Goal: Contribute content: Add original content to the website for others to see

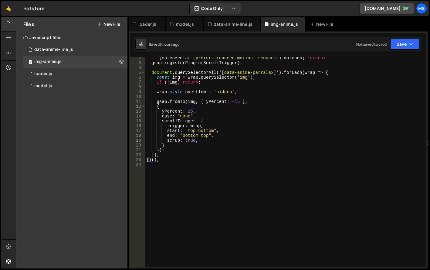
scroll to position [6, 0]
click at [12, 7] on link "🤙" at bounding box center [8, 8] width 15 height 15
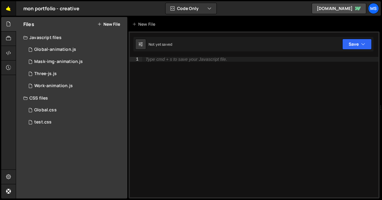
click at [12, 10] on link "🤙" at bounding box center [8, 8] width 15 height 15
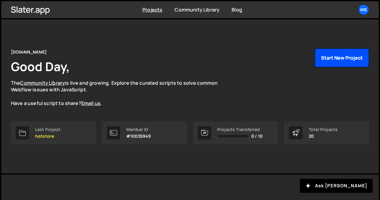
click at [349, 62] on button "Start New Project" at bounding box center [341, 58] width 54 height 19
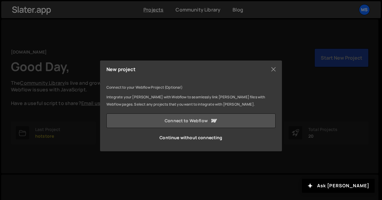
click at [193, 121] on link "Connect to Webflow" at bounding box center [190, 121] width 169 height 15
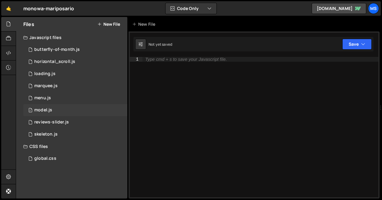
click at [47, 109] on div "model.js" at bounding box center [43, 110] width 18 height 5
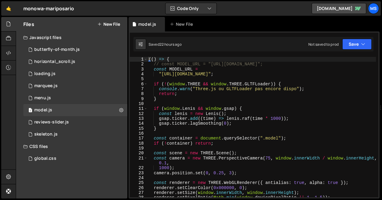
scroll to position [561, 0]
click at [220, 97] on div "(( ) => { // const MODEL_URL = "https://store-video.b-cdn.net/threejs/great_ban…" at bounding box center [261, 132] width 229 height 151
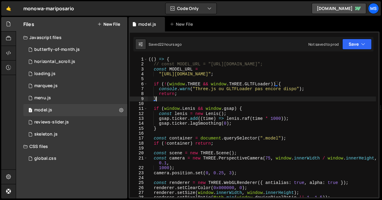
type textarea "})();"
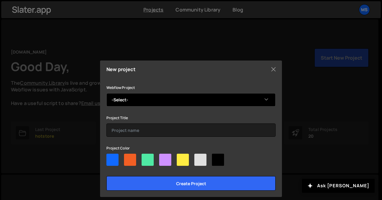
click at [151, 104] on select "-Select- Mariposario" at bounding box center [190, 99] width 169 height 13
select select "68b4c09500b3ac40ed7cf20d"
click at [106, 93] on select "-Select- Mariposario" at bounding box center [190, 99] width 169 height 13
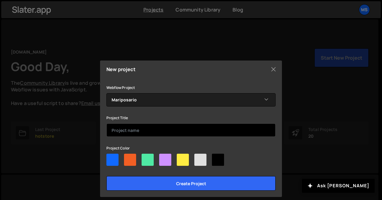
click at [139, 129] on input "text" at bounding box center [190, 130] width 169 height 13
click at [139, 130] on input "threejs-test ( site mariposario)" at bounding box center [190, 130] width 169 height 13
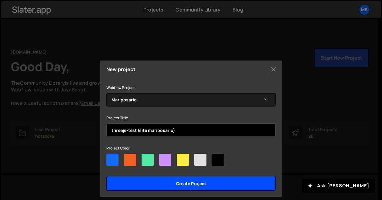
type input "threejs-test (site mariposario)"
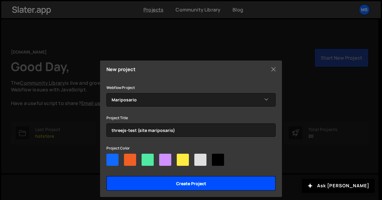
click at [180, 182] on input "Create project" at bounding box center [190, 183] width 169 height 15
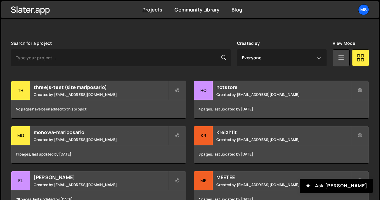
scroll to position [168, 0]
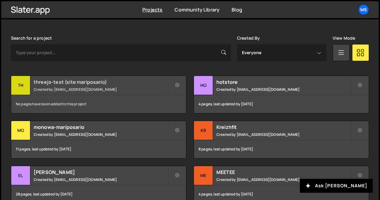
click at [118, 88] on small "Created by snowmahana.fitt@gmail.com" at bounding box center [101, 89] width 134 height 5
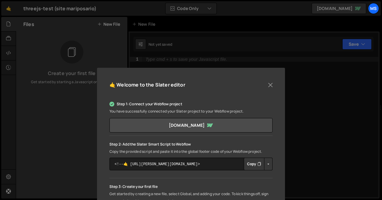
click at [253, 164] on button "Copy" at bounding box center [254, 164] width 21 height 13
click at [270, 85] on button "Close" at bounding box center [270, 85] width 9 height 9
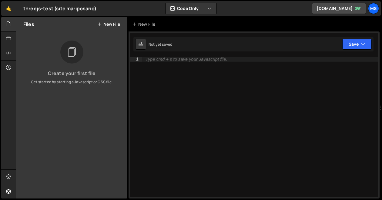
click at [105, 22] on button "New File" at bounding box center [108, 24] width 23 height 5
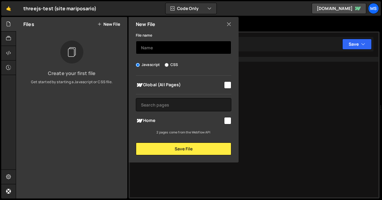
click at [153, 47] on input "text" at bounding box center [184, 47] width 96 height 13
type input "model"
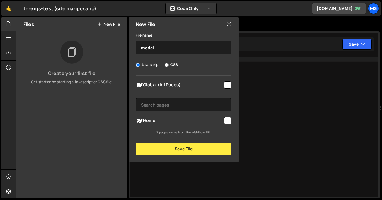
click at [228, 82] on input "checkbox" at bounding box center [227, 85] width 7 height 7
checkbox input "true"
click at [228, 123] on input "checkbox" at bounding box center [227, 120] width 7 height 7
checkbox input "true"
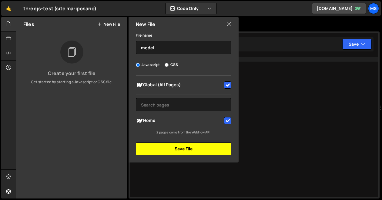
click at [201, 149] on button "Save File" at bounding box center [184, 149] width 96 height 13
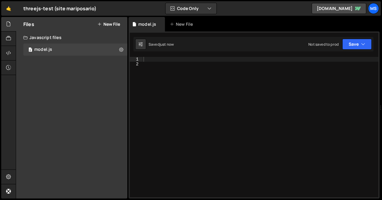
click at [188, 73] on div at bounding box center [260, 132] width 236 height 151
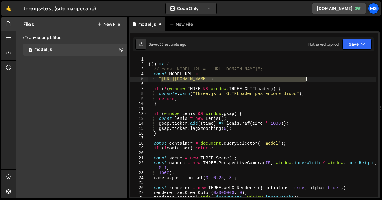
drag, startPoint x: 161, startPoint y: 79, endPoint x: 305, endPoint y: 80, distance: 143.4
click at [305, 80] on div "(( ) => { // const MODEL_URL = "[URL][DOMAIN_NAME]"; const MODEL_URL = "[URL][D…" at bounding box center [261, 132] width 229 height 151
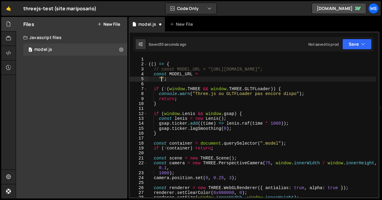
paste textarea "[URL][DOMAIN_NAME]"
type textarea ""[URL][DOMAIN_NAME]";"
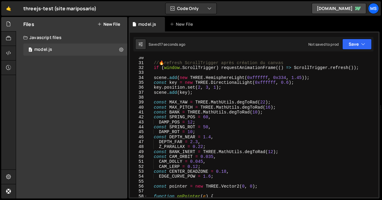
scroll to position [155, 0]
click at [281, 84] on div "// 🔥 refresh ScrollTrigger après création du canvas if ( window . ScrollTrigger…" at bounding box center [261, 130] width 229 height 151
click at [290, 78] on div "// 🔥 refresh ScrollTrigger après création du canvas if ( window . ScrollTrigger…" at bounding box center [261, 130] width 229 height 151
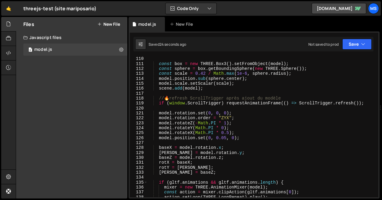
scroll to position [557, 0]
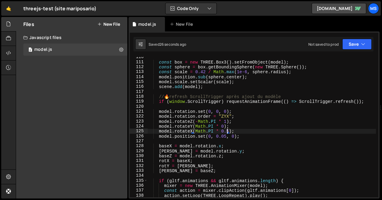
click at [227, 131] on div "const box = new THREE . Box3 ( ) . setFromObject ( model ) ; const sphere = box…" at bounding box center [261, 130] width 229 height 151
click at [240, 131] on div "const box = new THREE . Box3 ( ) . setFromObject ( model ) ; const sphere = box…" at bounding box center [261, 130] width 229 height 151
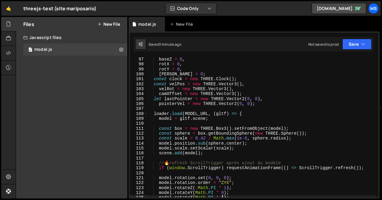
scroll to position [488, 0]
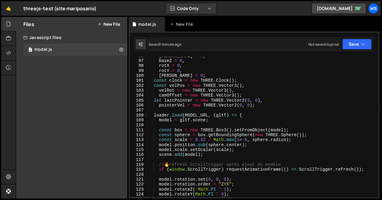
click at [203, 141] on div "[PERSON_NAME] = 0 , baseZ = 0 , rotX = 0 , rotY = 0 , [PERSON_NAME] = 0 ; const…" at bounding box center [261, 129] width 229 height 151
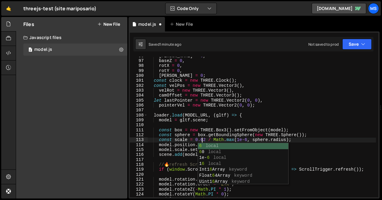
scroll to position [0, 4]
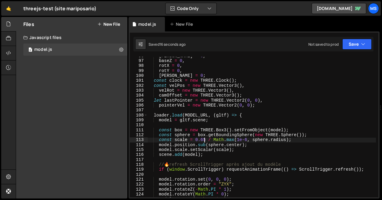
click at [253, 119] on div "[PERSON_NAME] = 0 , baseZ = 0 , rotX = 0 , rotY = 0 , [PERSON_NAME] = 0 ; const…" at bounding box center [261, 129] width 229 height 151
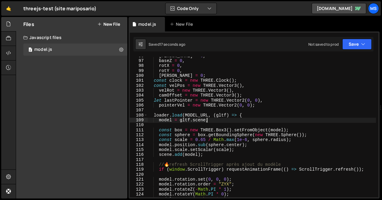
type textarea "})();"
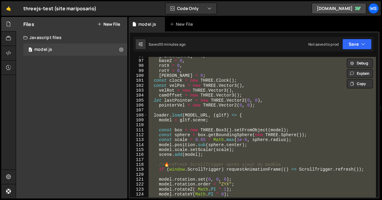
paste textarea
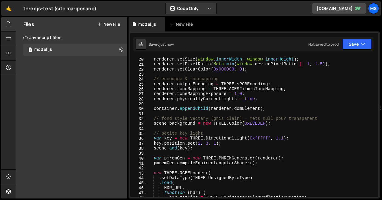
scroll to position [0, 0]
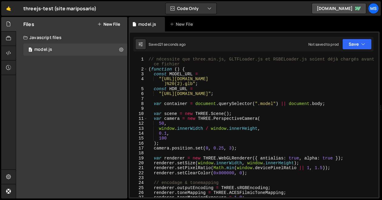
click at [200, 119] on div "// nécessite que three.min.js, GLTFLoader.js et RGBELoader.js soient déjà charg…" at bounding box center [261, 135] width 229 height 156
type textarea "})();"
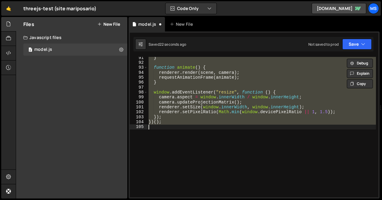
scroll to position [982, 0]
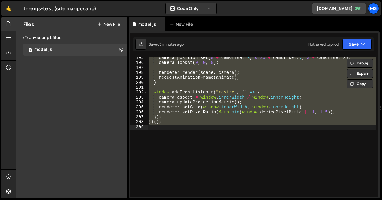
type textarea "// })();"
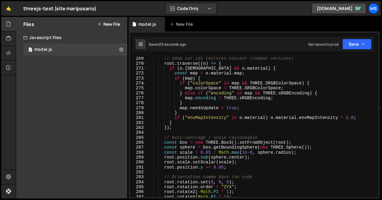
scroll to position [1372, 0]
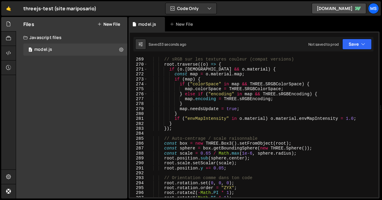
click at [206, 154] on div "// sRGB sur les textures couleur (compat versions) root . traverse (( o ) => { …" at bounding box center [261, 127] width 229 height 151
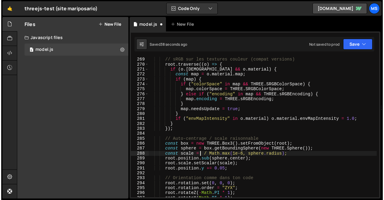
scroll to position [0, 3]
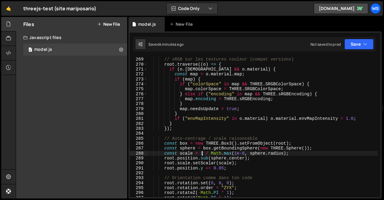
click at [207, 122] on div "// sRGB sur les textures couleur (compat versions) root . traverse (( o ) => { …" at bounding box center [263, 127] width 231 height 151
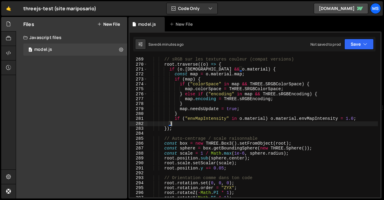
scroll to position [0, 1]
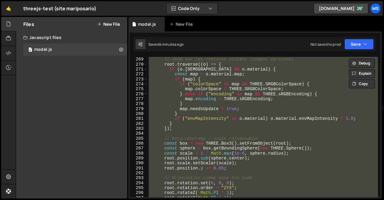
click at [207, 122] on div "// sRGB sur les textures couleur (compat versions) root . traverse (( o ) => { …" at bounding box center [263, 127] width 231 height 141
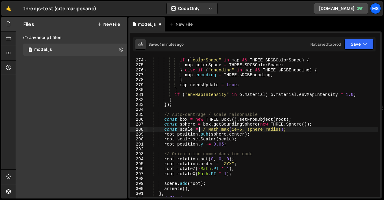
scroll to position [1395, 0]
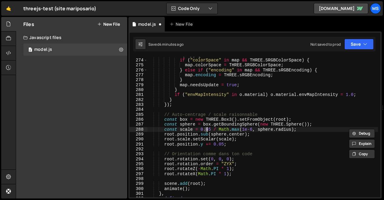
type textarea "})();"
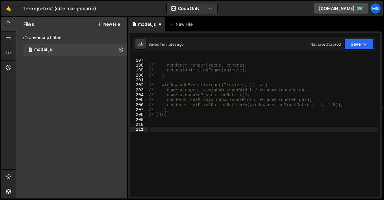
scroll to position [0, 0]
paste textarea "const r = Math.min(1, Math.hypot(pointer.x, pointer.y));"
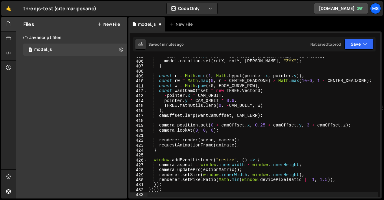
type textarea "const r = Math.min(1, Math.hypot(pointer.x, pointer.y));"
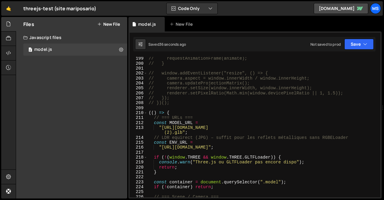
scroll to position [1016, 0]
click at [188, 108] on div "// requestAnimationFrame(animate); // } // window.addEventListener("resize", ()…" at bounding box center [263, 131] width 231 height 151
click at [235, 97] on div "// requestAnimationFrame(animate); // } // window.addEventListener("resize", ()…" at bounding box center [263, 131] width 231 height 151
type textarea "// });"
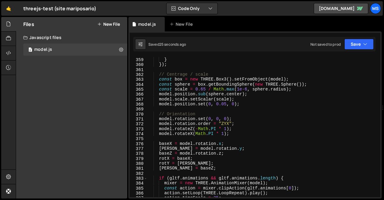
scroll to position [1830, 0]
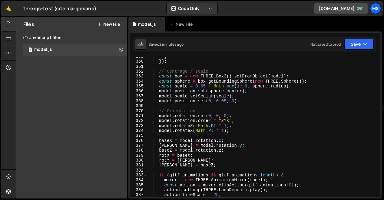
click at [200, 106] on div "} }) ; // Centrage / scale const box = new THREE . Box3 ( ) . setFromObject ( m…" at bounding box center [263, 129] width 231 height 151
type textarea "})();"
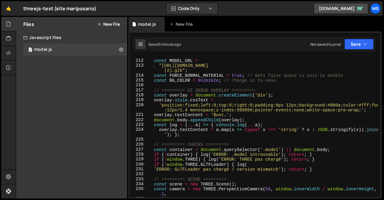
scroll to position [1078, 0]
click at [235, 76] on div "// ========= CONFIG ========= const MODEL_URL = "[URL][DOMAIN_NAME] (2).glb" ; …" at bounding box center [263, 128] width 231 height 151
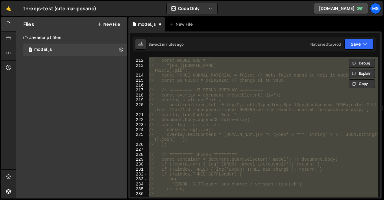
scroll to position [1088, 0]
click at [220, 109] on div "// // ========= CONFIG ========= // const MODEL_URL = // "[URL][DOMAIN_NAME] )%…" at bounding box center [263, 127] width 231 height 141
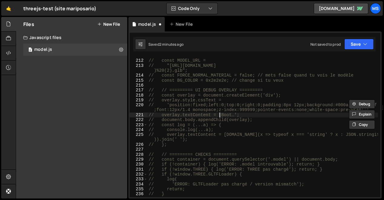
type textarea "// })();"
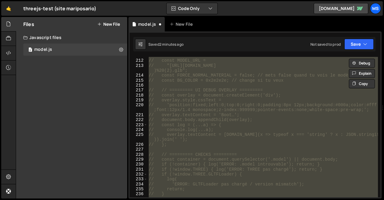
scroll to position [0, 0]
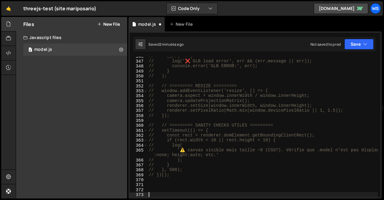
paste textarea "renderer.setSize(window.innerWidth, window.innerHeight);"
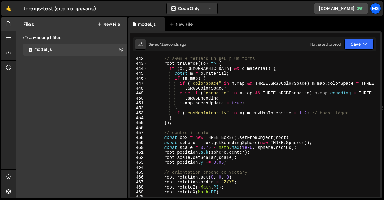
scroll to position [2289, 0]
click at [302, 112] on div "// sRGB + reflets un peu plus forts root . traverse (( o ) => { if ( o . [PERSO…" at bounding box center [263, 131] width 231 height 151
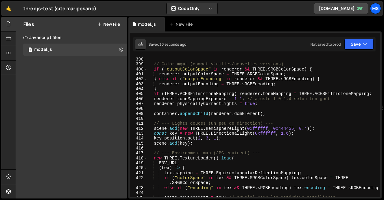
scroll to position [2065, 0]
click at [241, 99] on div "// Color mgmt (compat vieilles/nouvelles versions) if ( "outputColorSpace" in r…" at bounding box center [263, 132] width 231 height 151
click at [242, 94] on div "// Color mgmt (compat vieilles/nouvelles versions) if ( "outputColorSpace" in r…" at bounding box center [263, 132] width 231 height 151
click at [237, 99] on div "// Color mgmt (compat vieilles/nouvelles versions) if ( "outputColorSpace" in r…" at bounding box center [263, 132] width 231 height 151
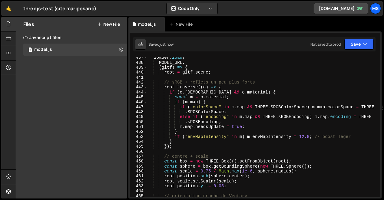
scroll to position [2261, 0]
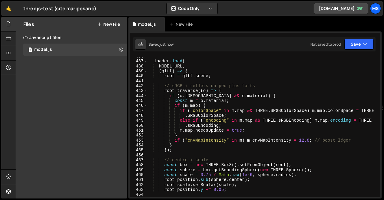
click at [300, 141] on div "loader . load ( MODEL_URL , ( gltf ) => { root = gltf . scene ; // sRGB + refle…" at bounding box center [263, 129] width 231 height 151
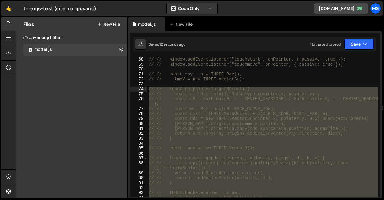
scroll to position [347, 0]
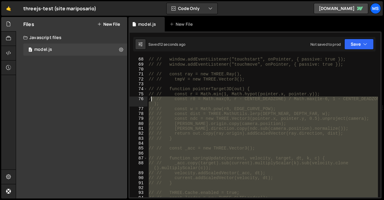
drag, startPoint x: 176, startPoint y: 174, endPoint x: 153, endPoint y: 92, distance: 85.3
click at [153, 92] on div "// // window.addEventListener("touchstart", onPointer, { passive: true }); // /…" at bounding box center [263, 132] width 231 height 151
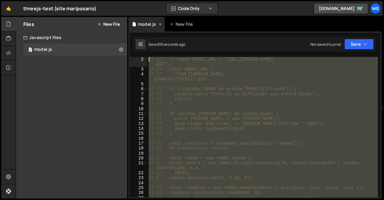
scroll to position [0, 0]
drag, startPoint x: 156, startPoint y: 89, endPoint x: 130, endPoint y: 26, distance: 68.2
click at [130, 26] on div "Debug Explain Copy model.js New File Saved 16 seconds ago Not saved to prod Upg…" at bounding box center [255, 108] width 253 height 182
type textarea "// // (() => { // // // const MODEL_URL = "[URL][DOMAIN_NAME]";"
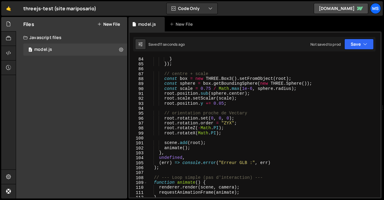
scroll to position [426, 0]
click at [208, 89] on div "} }) ; // centre + scale const box = new THREE . Box3 ( ) . setFromObject ( roo…" at bounding box center [263, 132] width 231 height 151
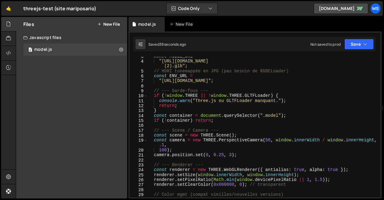
scroll to position [0, 0]
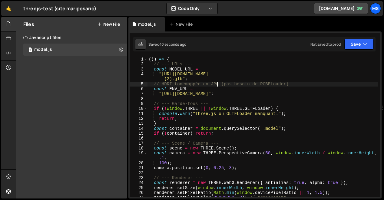
click at [218, 87] on div "(( ) => { // --- URLs --- const MODEL_URL = "[URL][DOMAIN_NAME] (2).glb" ; // H…" at bounding box center [263, 132] width 231 height 151
type textarea "})();"
